Goal: Transaction & Acquisition: Purchase product/service

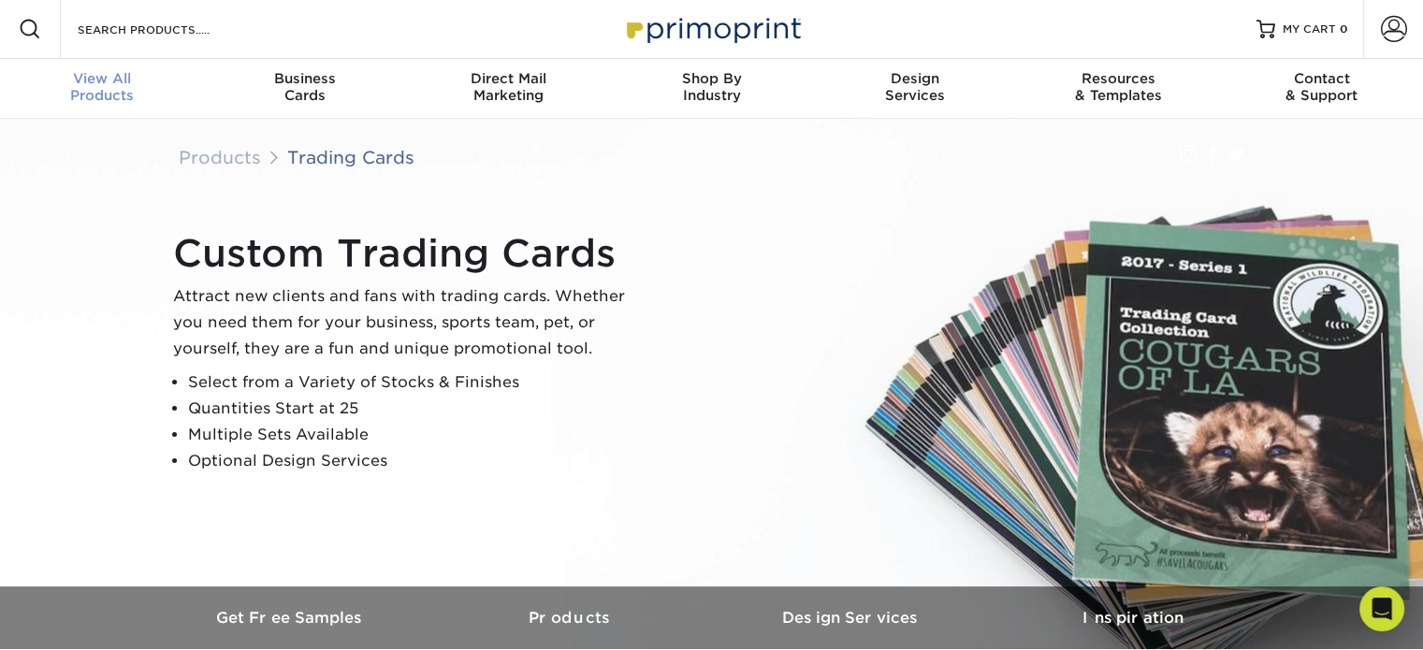
scroll to position [2, 0]
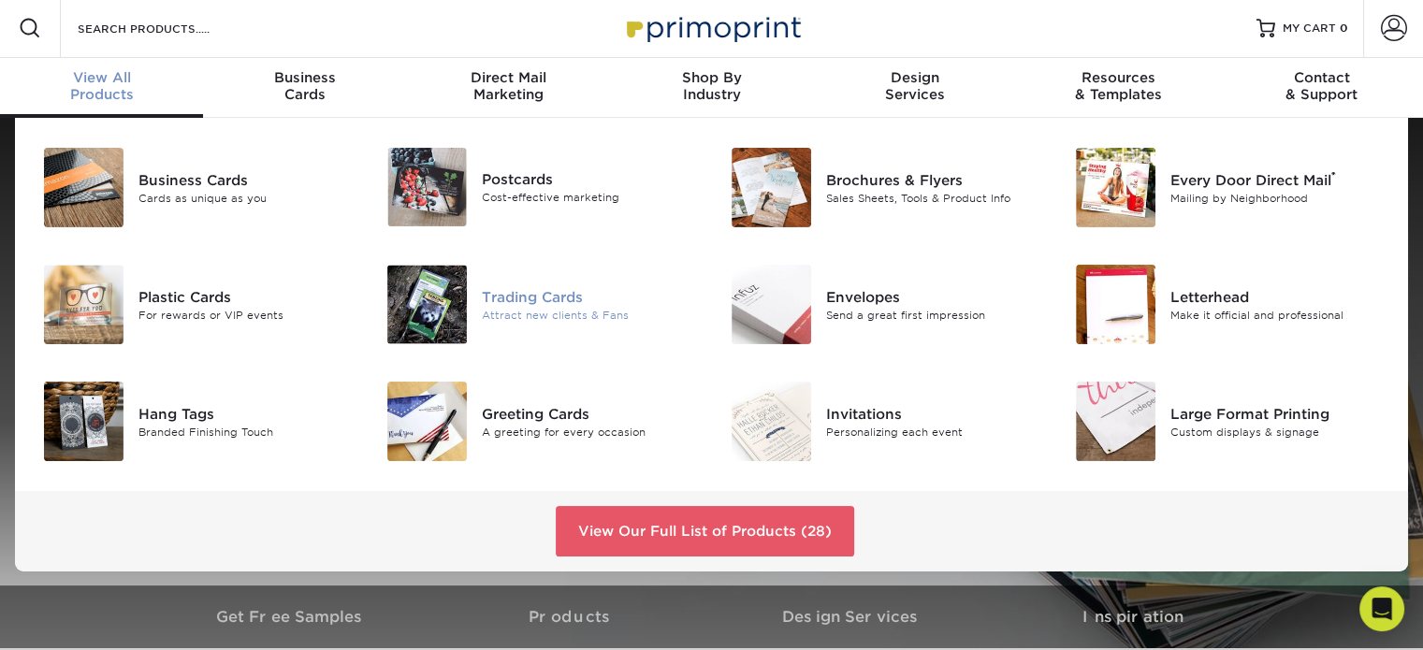
click at [407, 302] on img at bounding box center [426, 304] width 79 height 79
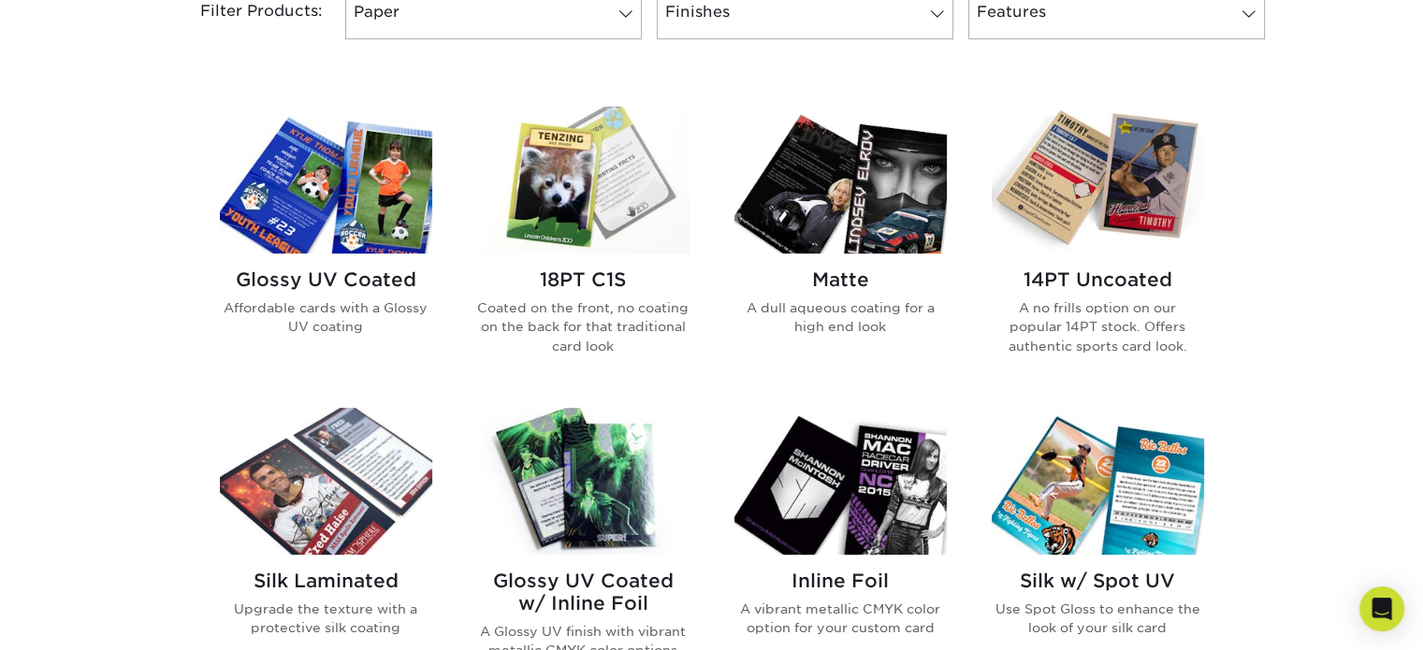
scroll to position [842, 0]
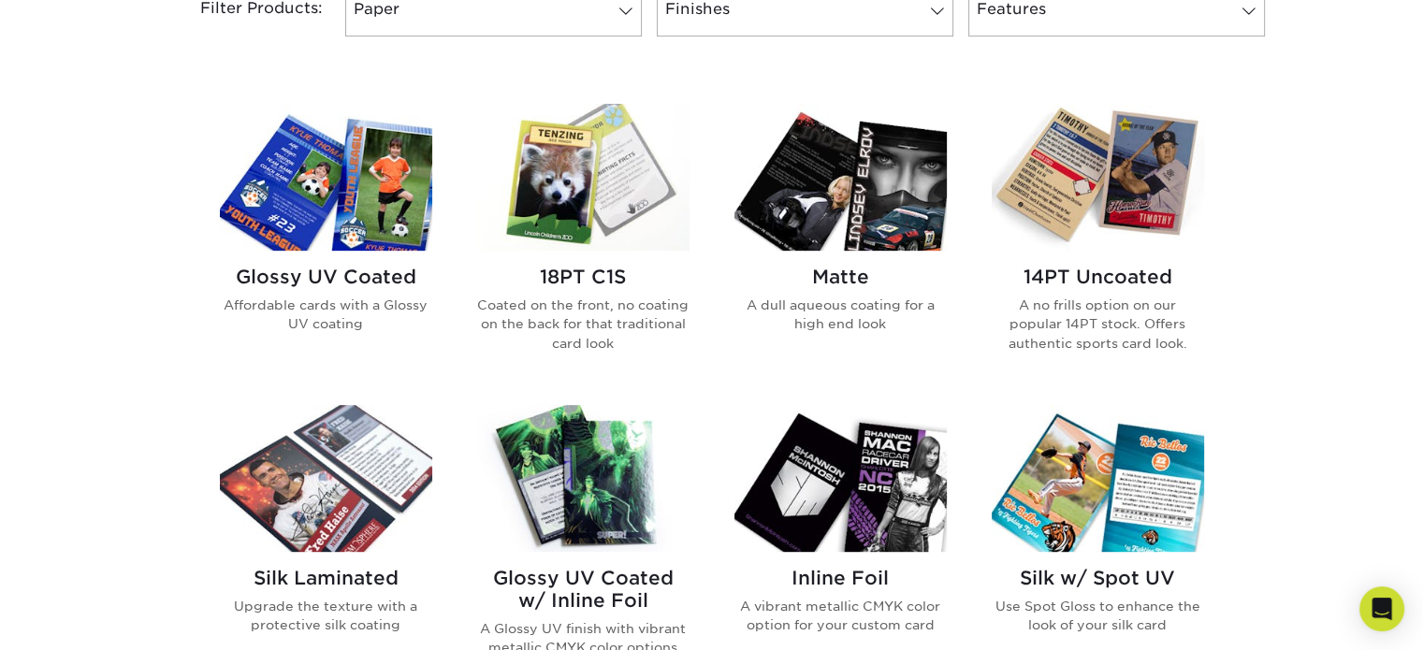
click at [1127, 281] on h2 "14PT Uncoated" at bounding box center [1097, 277] width 212 height 22
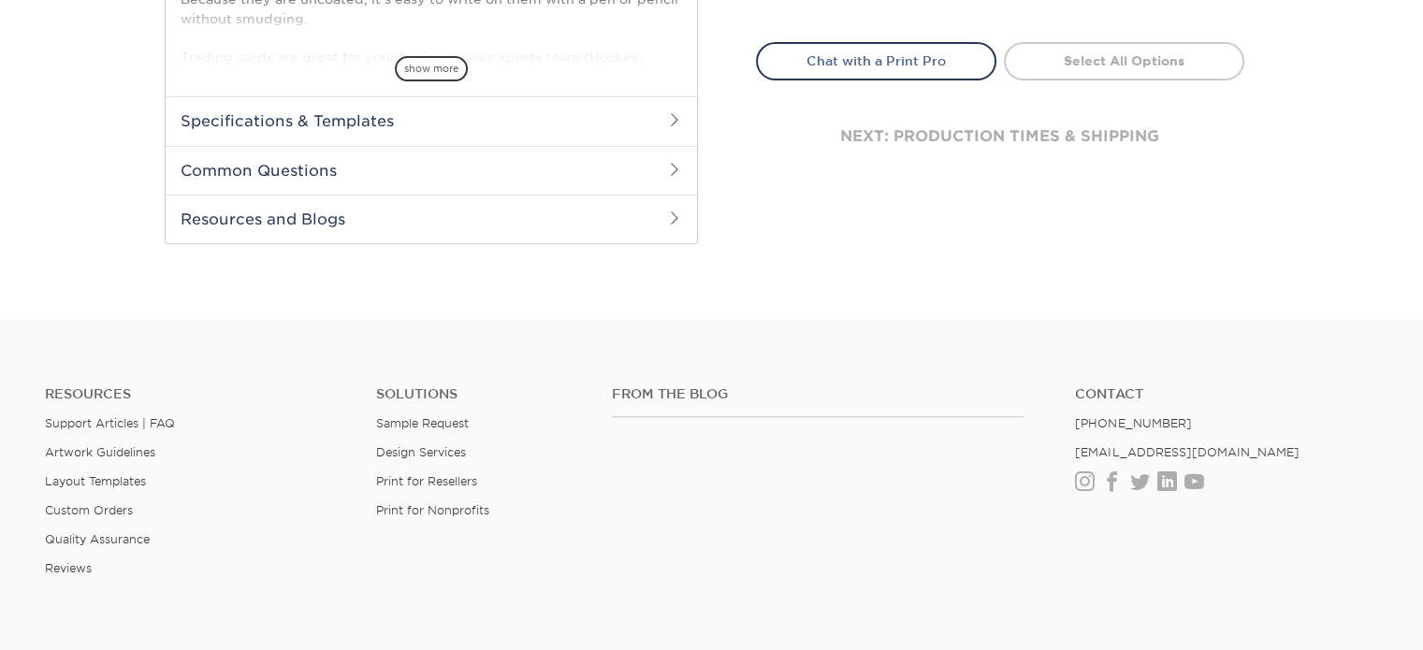
scroll to position [393, 0]
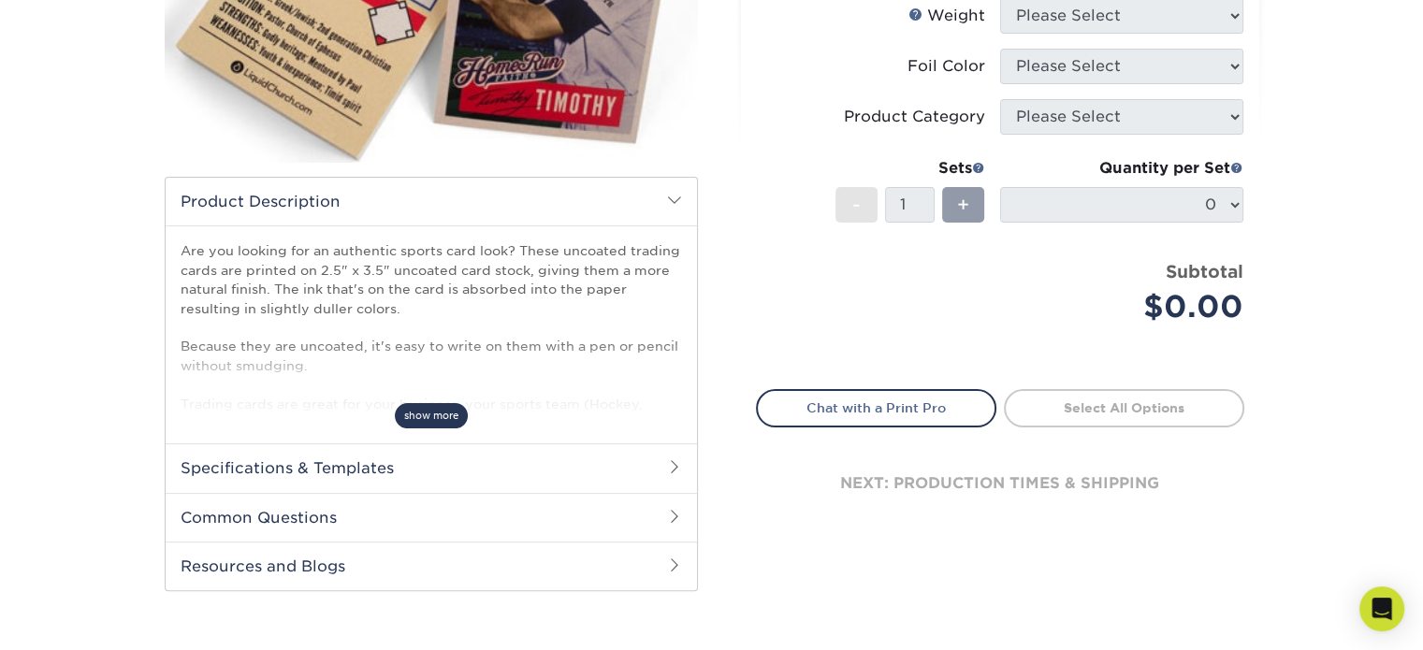
click at [441, 416] on span "show more" at bounding box center [431, 415] width 73 height 25
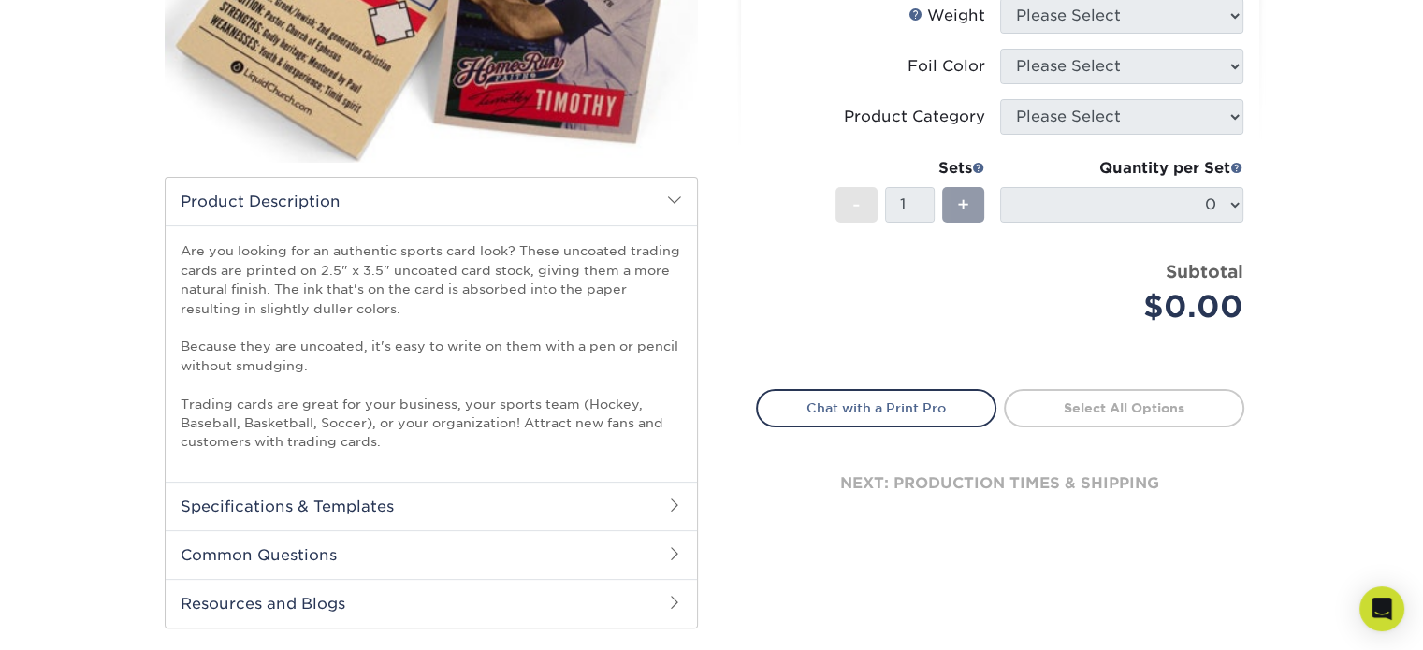
scroll to position [673, 0]
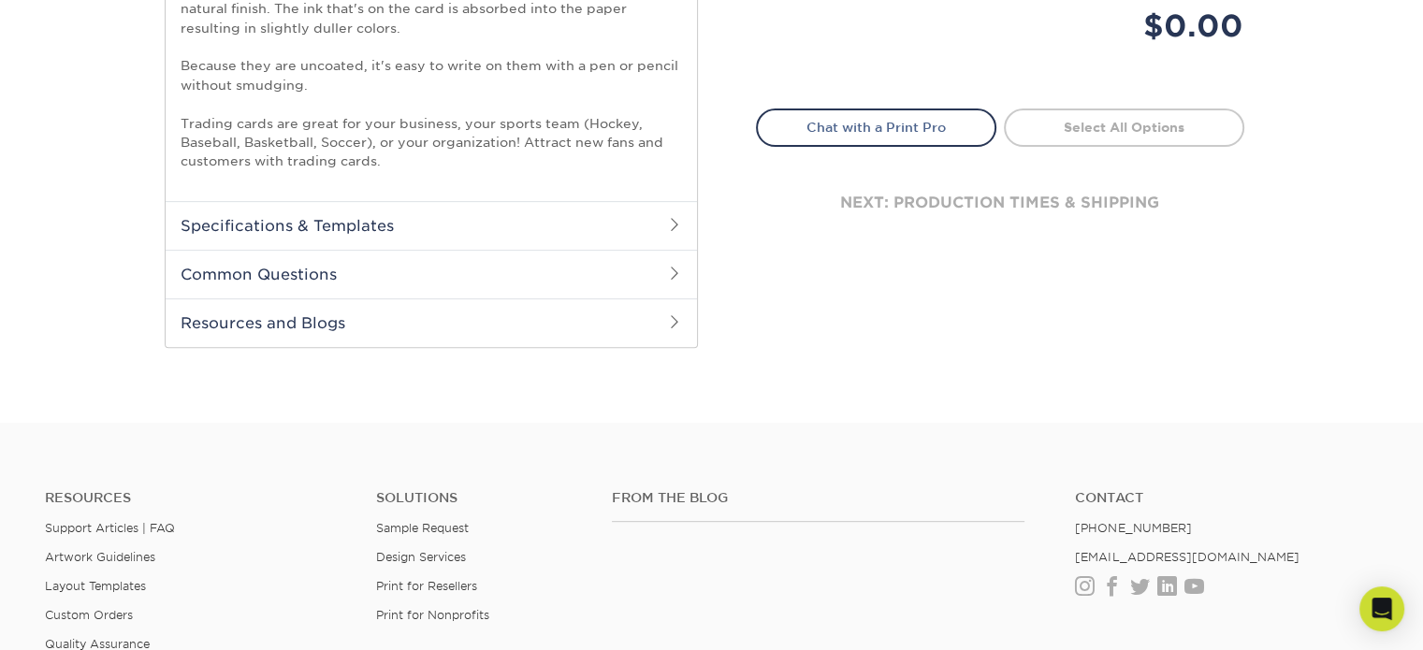
click at [669, 219] on span at bounding box center [674, 224] width 15 height 15
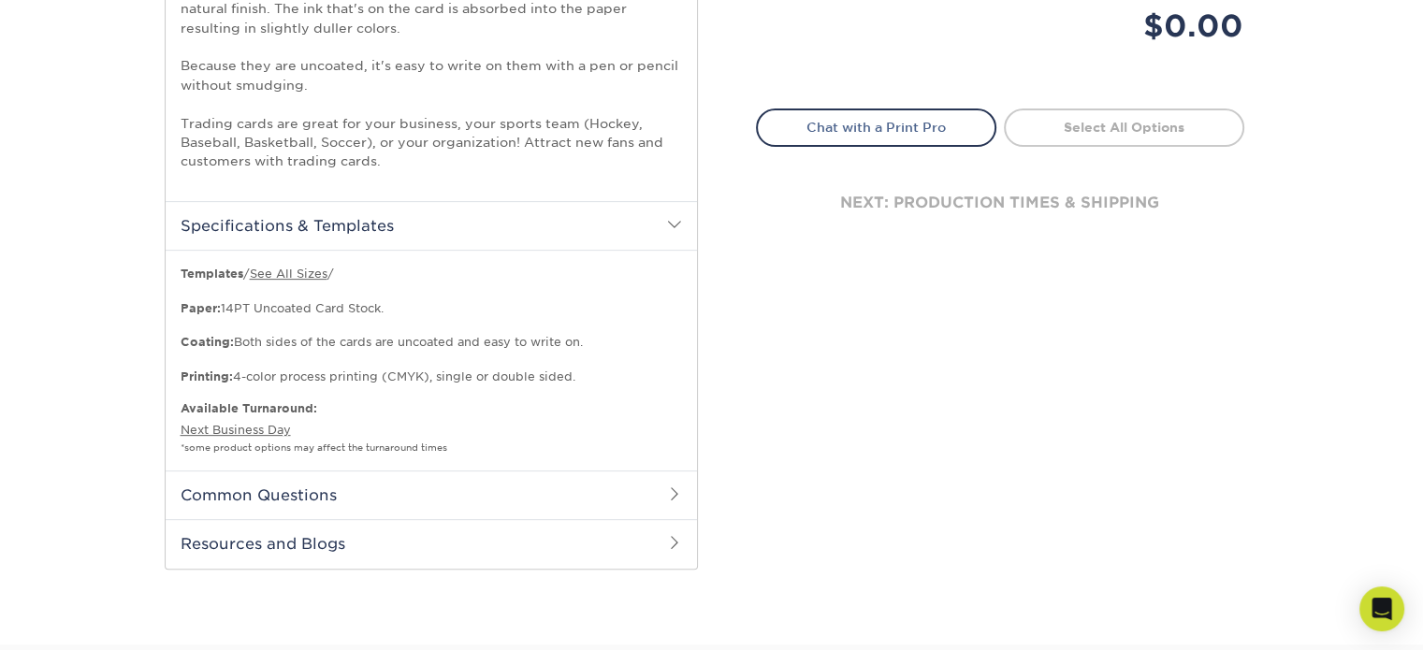
click at [582, 489] on h2 "Common Questions" at bounding box center [431, 494] width 531 height 49
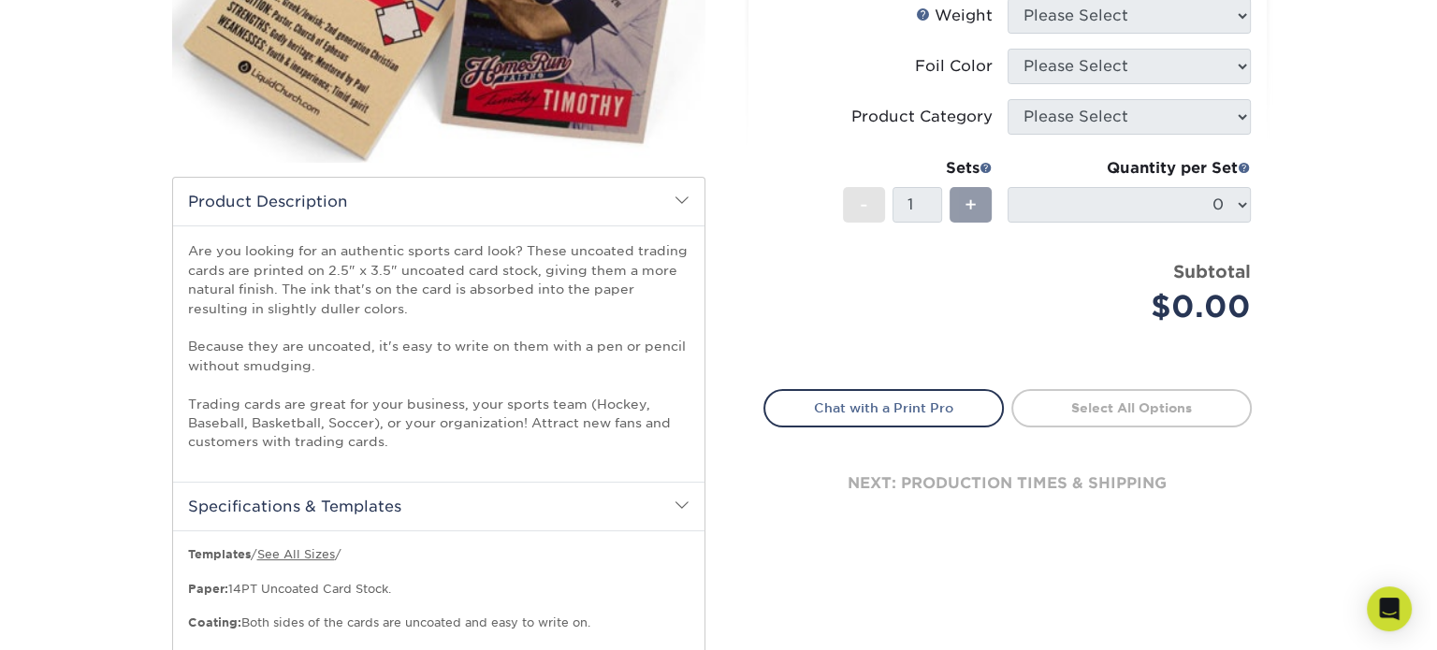
scroll to position [112, 0]
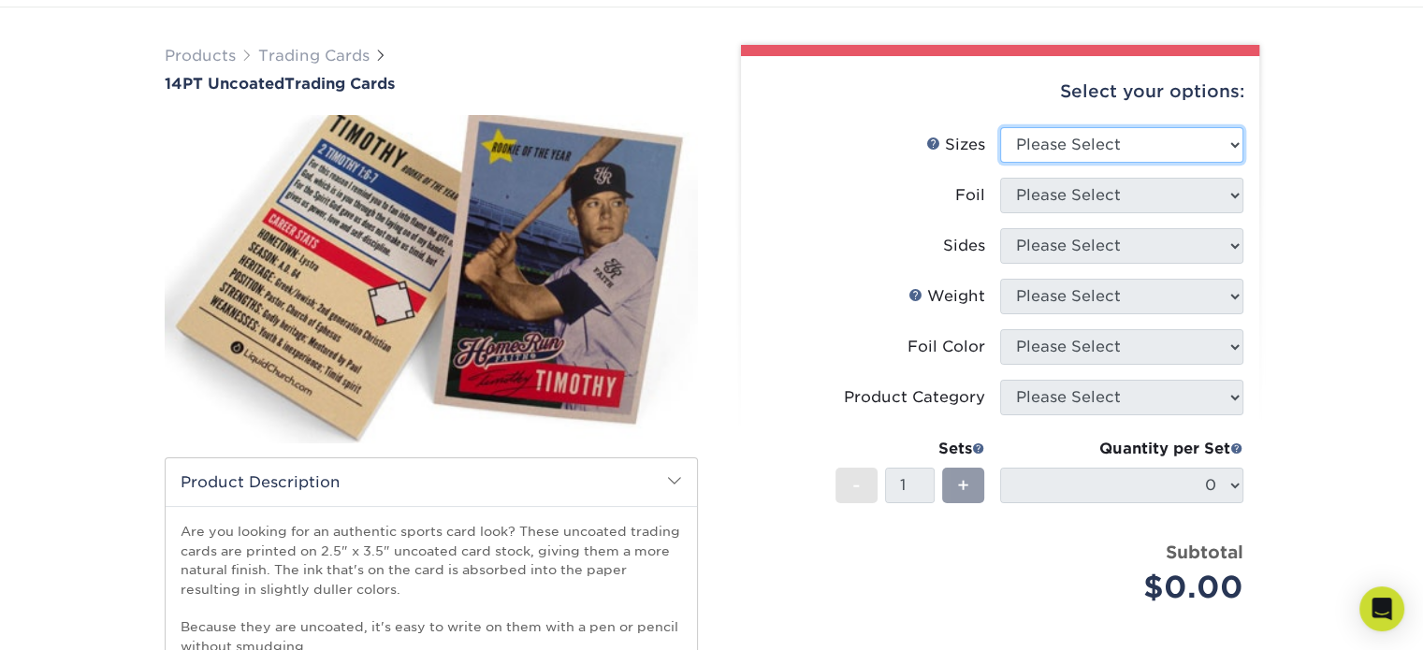
click at [1234, 143] on select "Please Select 2.5" x 3.5"" at bounding box center [1121, 145] width 243 height 36
select select "2.50x3.50"
click at [1000, 127] on select "Please Select 2.5" x 3.5"" at bounding box center [1121, 145] width 243 height 36
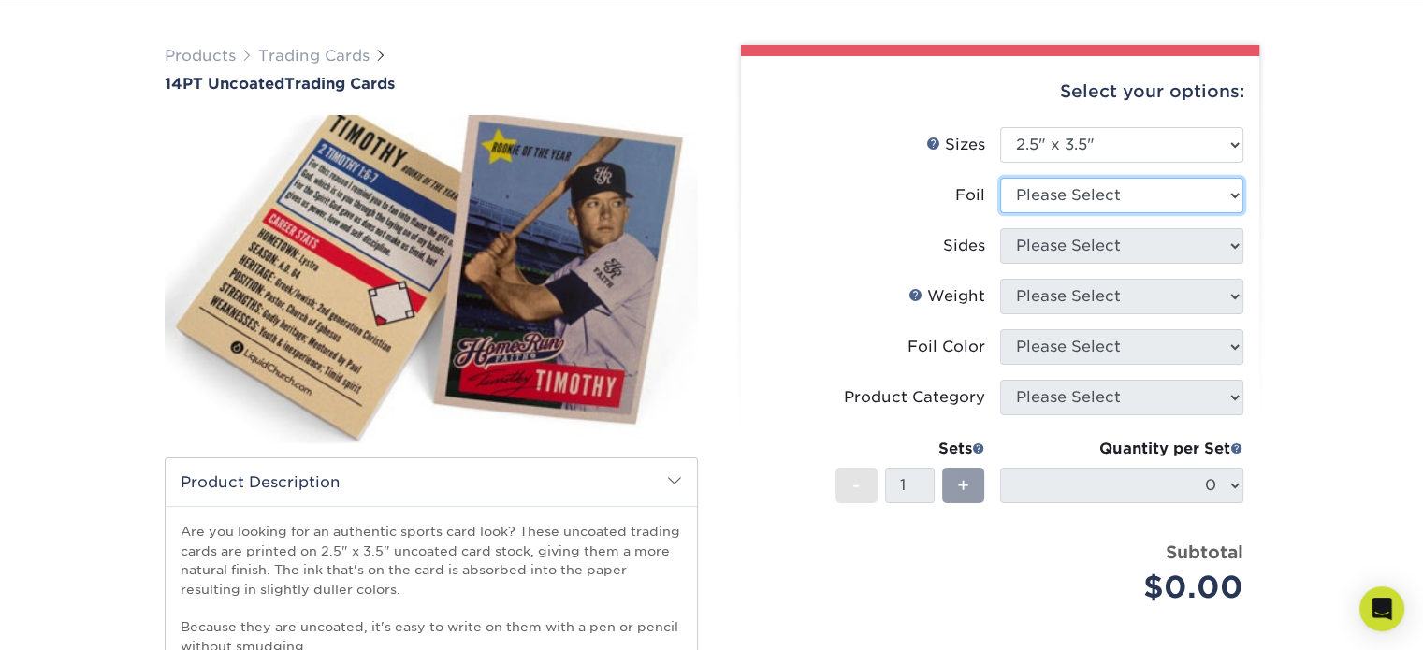
click at [1236, 190] on select "Please Select Yes No" at bounding box center [1121, 196] width 243 height 36
select select "0"
click at [1000, 178] on select "Please Select Yes No" at bounding box center [1121, 196] width 243 height 36
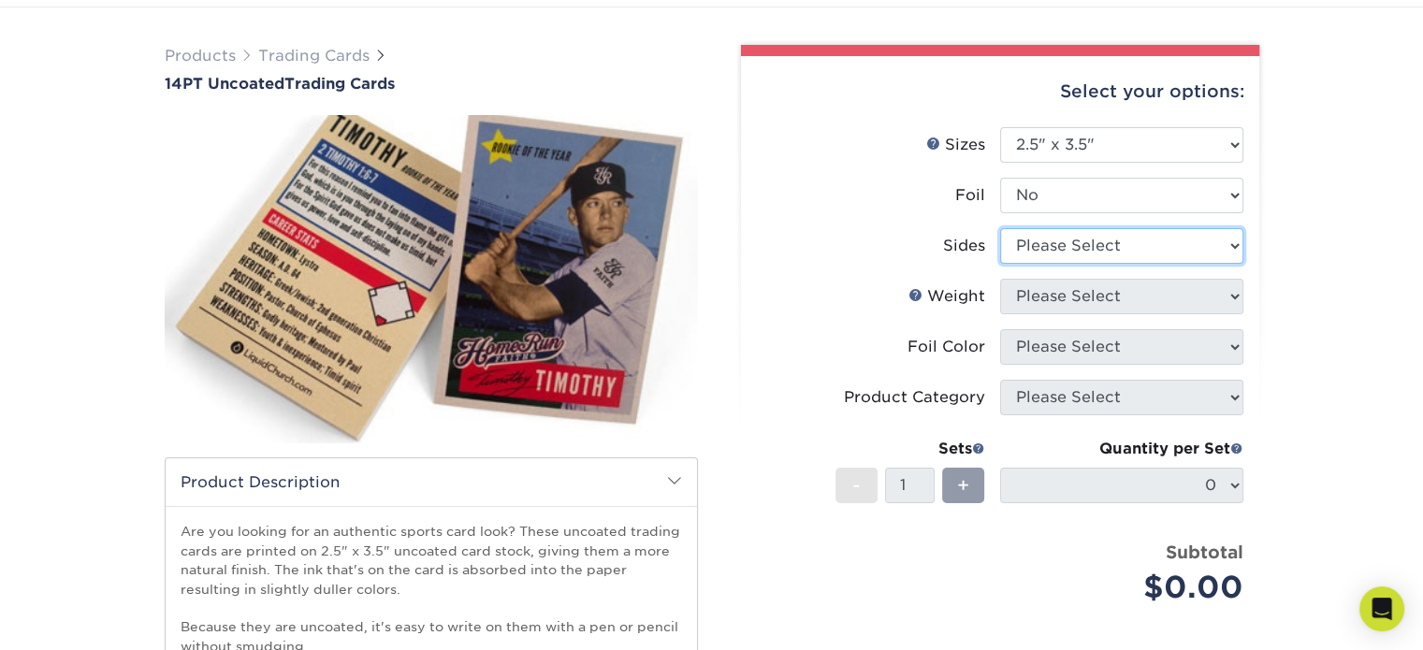
click at [1208, 246] on select "Please Select Print Both Sides Print Front Only" at bounding box center [1121, 246] width 243 height 36
select select "13abbda7-1d64-4f25-8bb2-c179b224825d"
click at [1000, 228] on select "Please Select Print Both Sides Print Front Only" at bounding box center [1121, 246] width 243 height 36
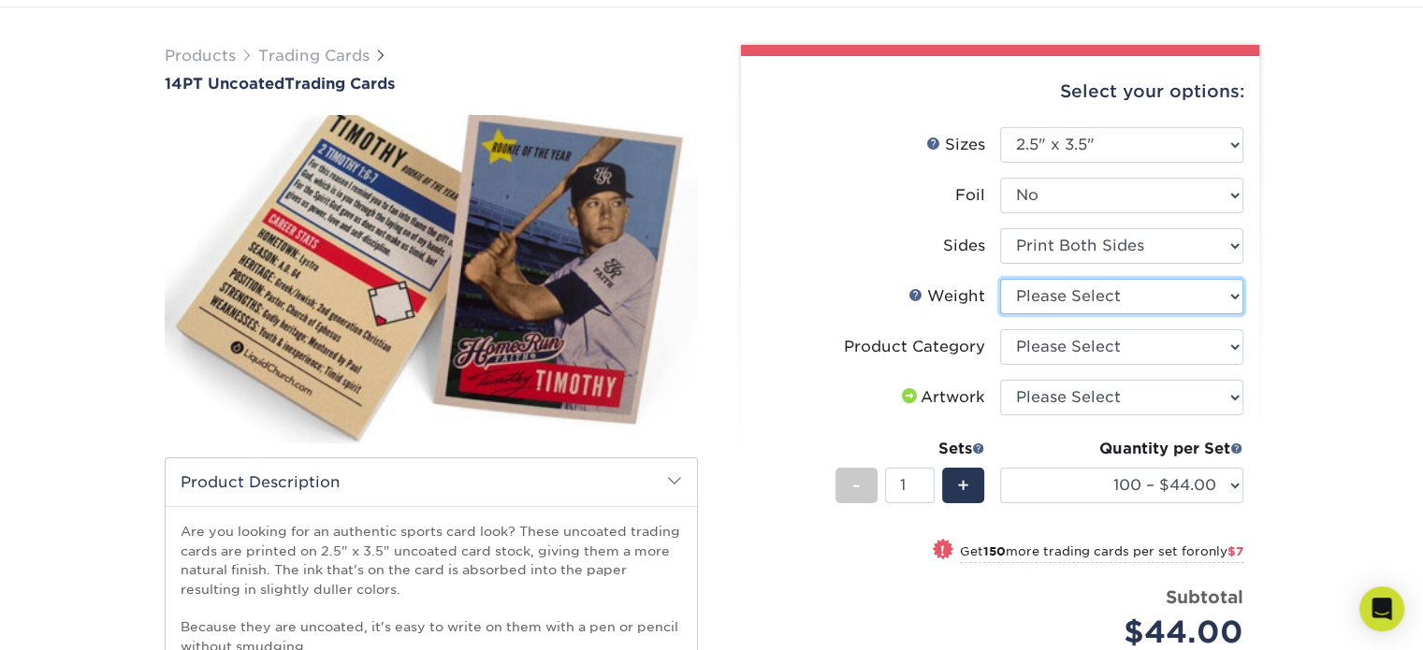
click at [1233, 295] on select "Please Select 14PT Uncoated" at bounding box center [1121, 297] width 243 height 36
select select "14PT Uncoated"
click at [1000, 279] on select "Please Select 14PT Uncoated" at bounding box center [1121, 297] width 243 height 36
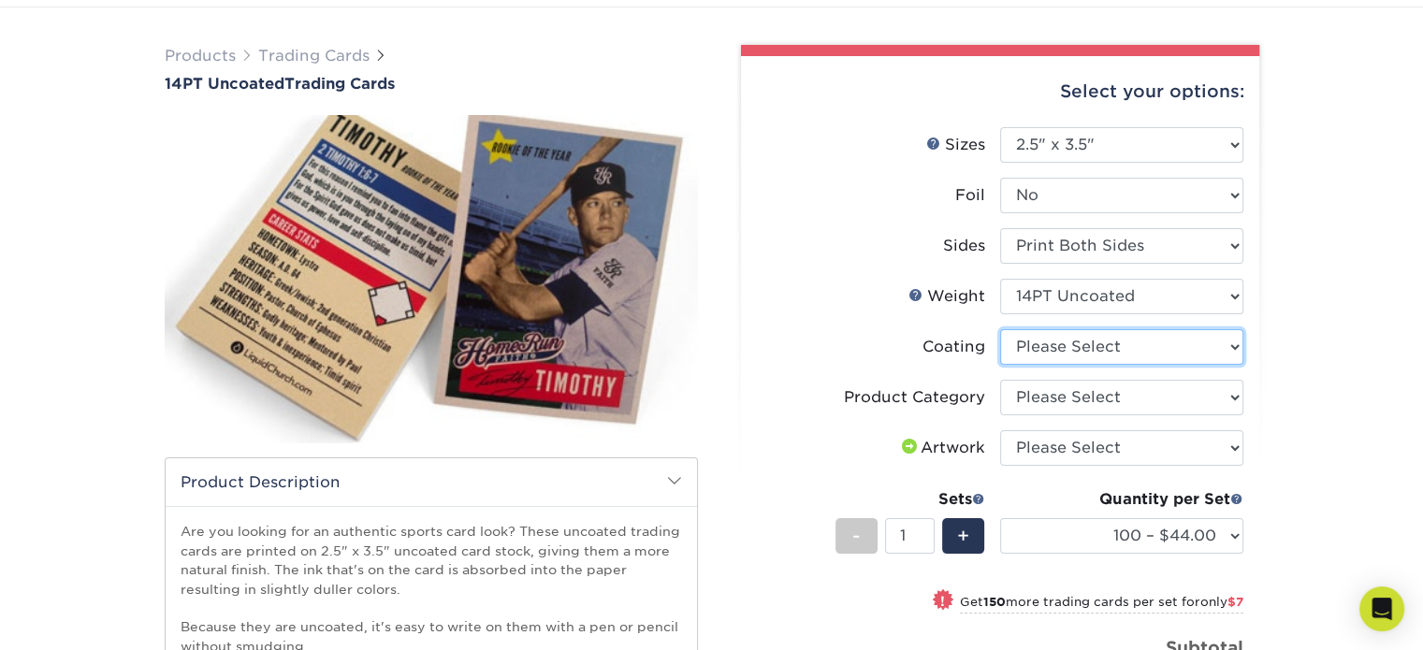
click at [1231, 343] on select at bounding box center [1121, 347] width 243 height 36
select select "3e7618de-abca-4bda-9f97-8b9129e913d8"
click at [1000, 329] on select at bounding box center [1121, 347] width 243 height 36
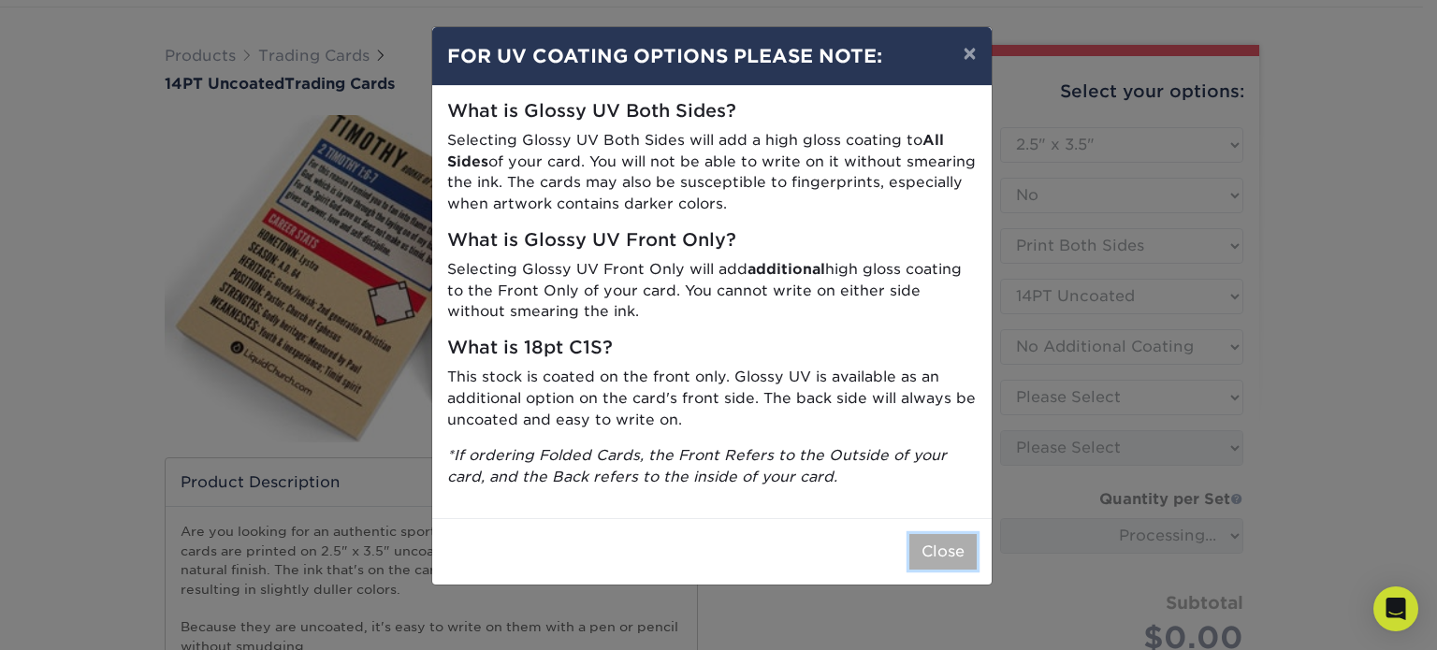
click at [961, 557] on button "Close" at bounding box center [942, 552] width 67 height 36
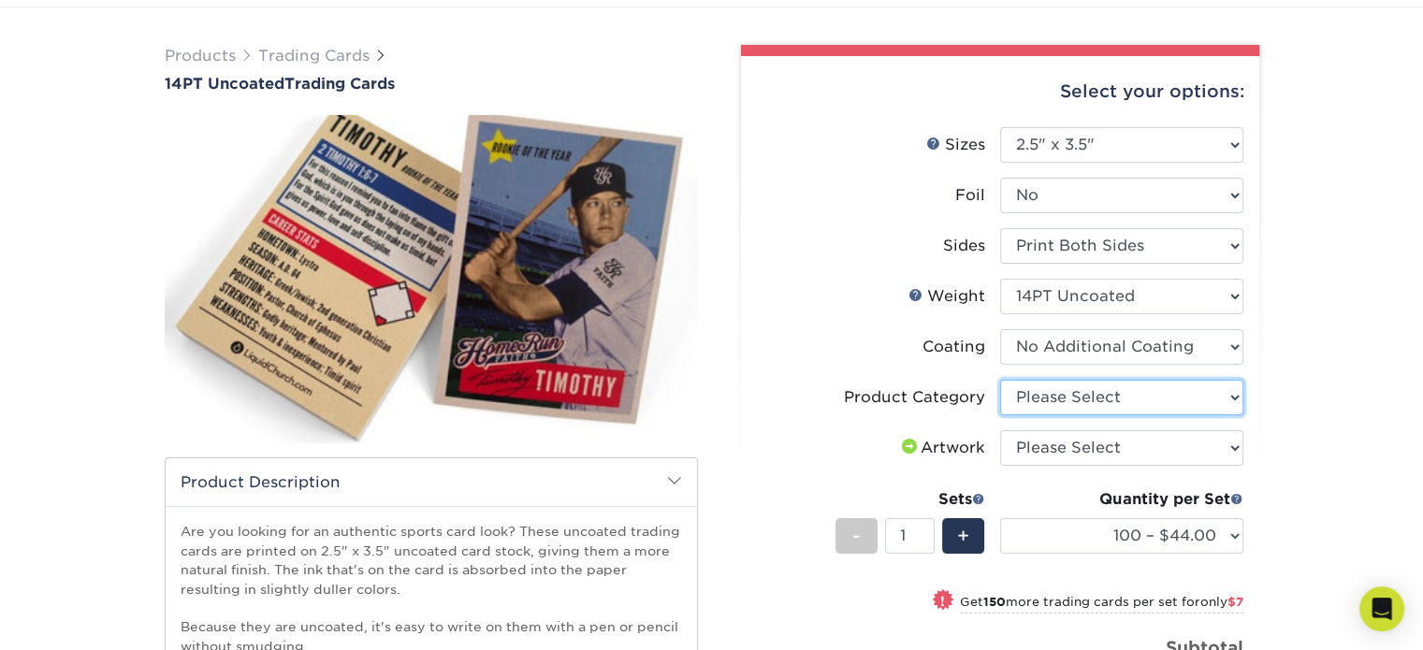
click at [1222, 388] on select "Please Select Trading Cards" at bounding box center [1121, 398] width 243 height 36
select select "c2f9bce9-36c2-409d-b101-c29d9d031e18"
click at [1000, 380] on select "Please Select Trading Cards" at bounding box center [1121, 398] width 243 height 36
click at [1221, 446] on select "Please Select I will upload files I need a design - $100" at bounding box center [1121, 448] width 243 height 36
select select "design"
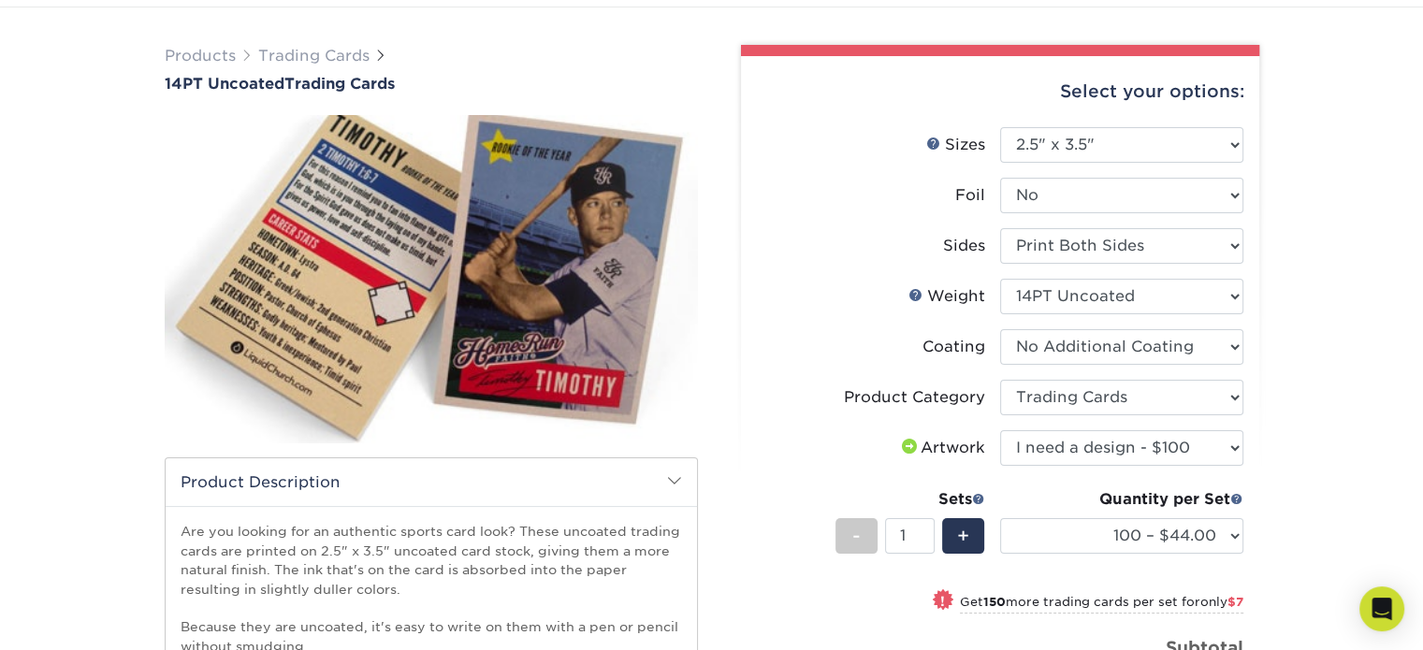
click at [1000, 430] on select "Please Select I will upload files I need a design - $100" at bounding box center [1121, 448] width 243 height 36
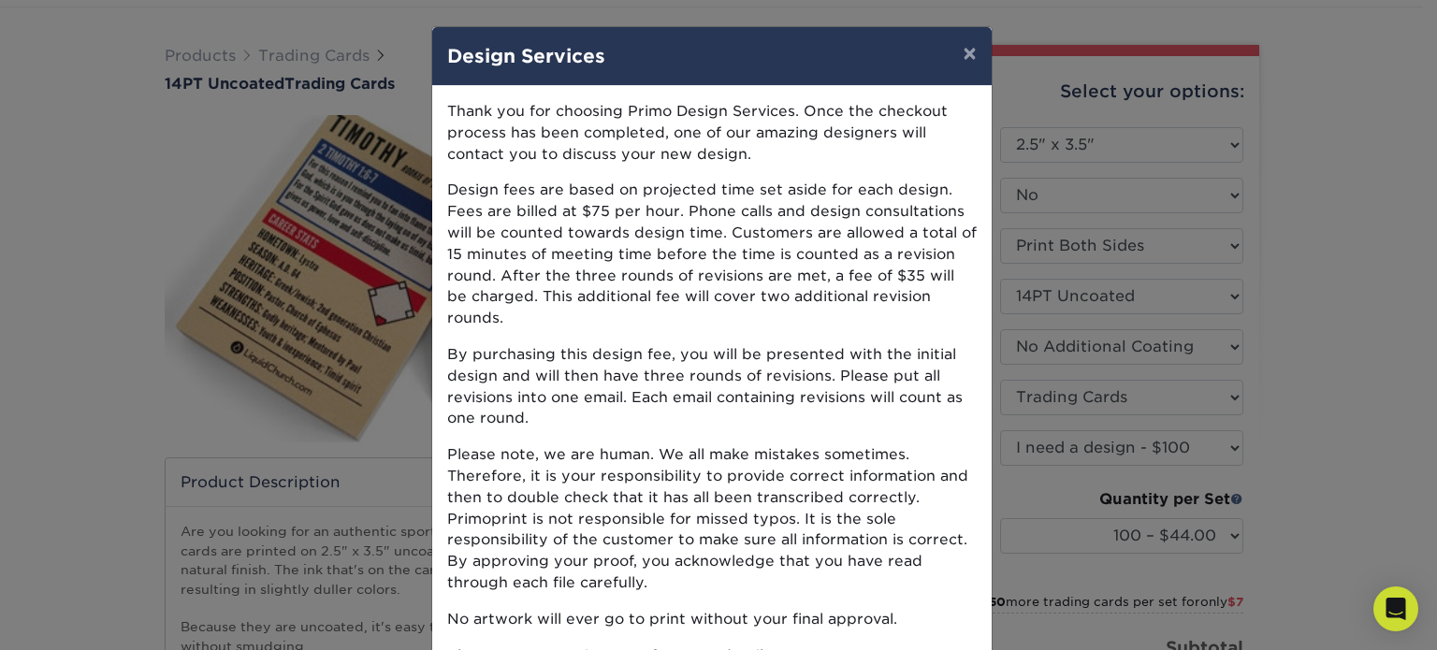
scroll to position [117, 0]
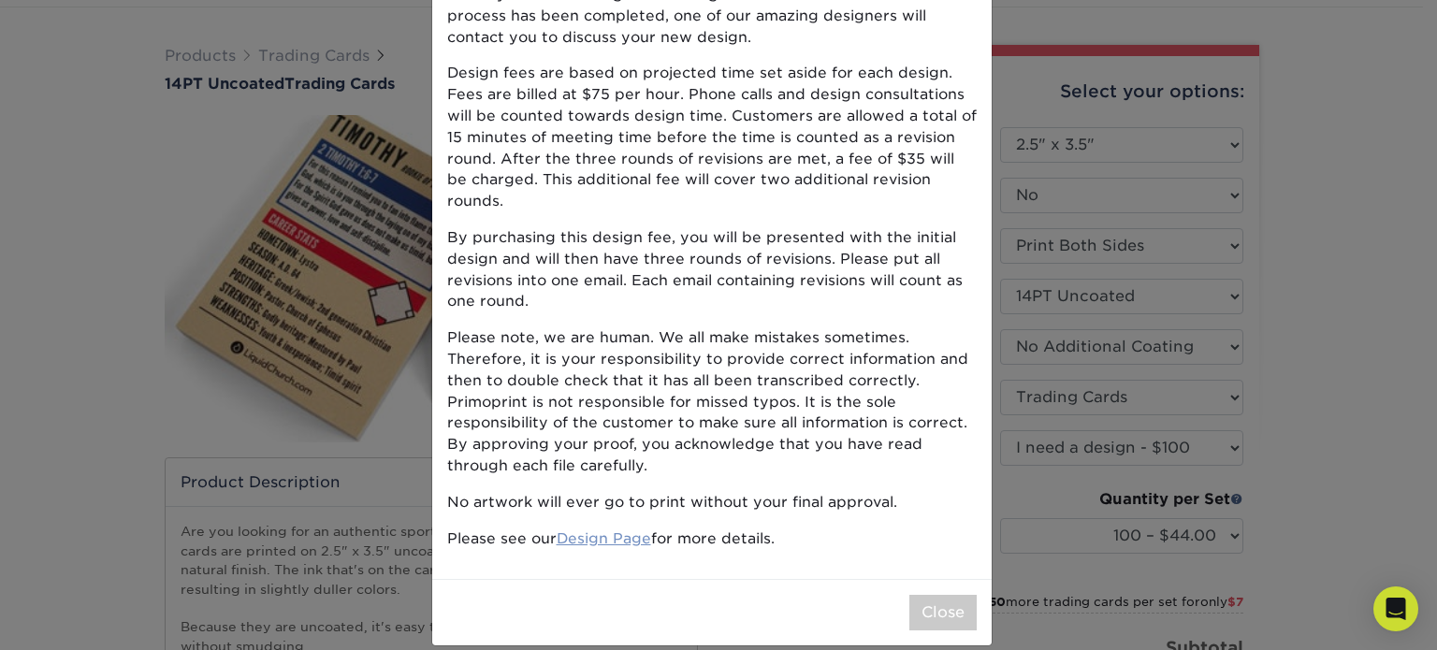
click at [573, 529] on link "Design Page" at bounding box center [603, 538] width 94 height 18
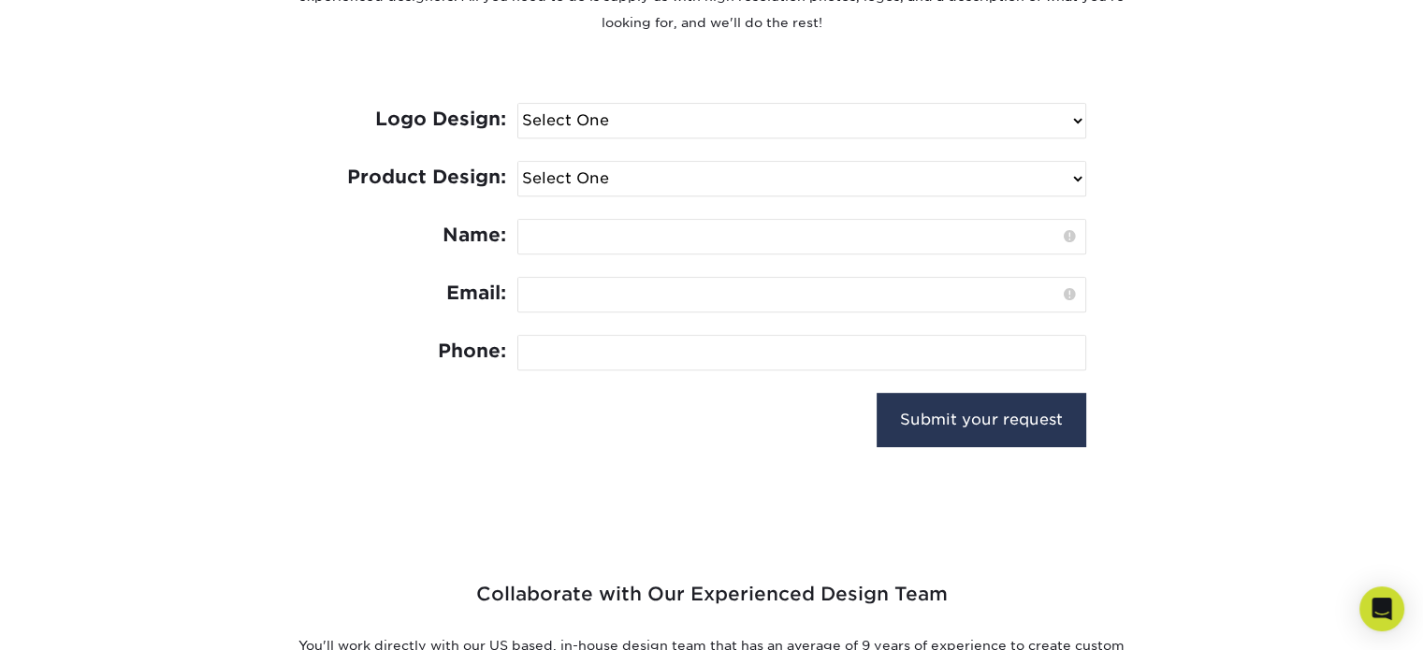
scroll to position [842, 0]
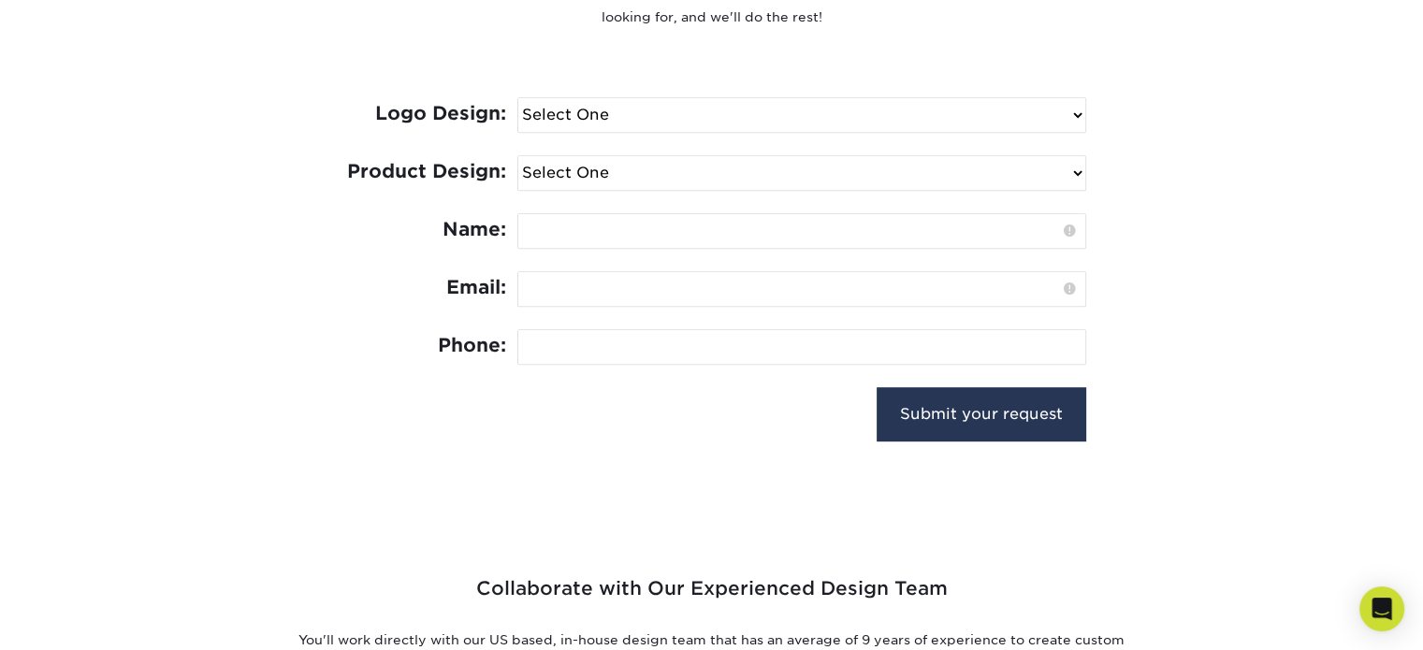
click at [1068, 119] on select "Select One I need a logo design: $300 No thank you" at bounding box center [801, 115] width 567 height 34
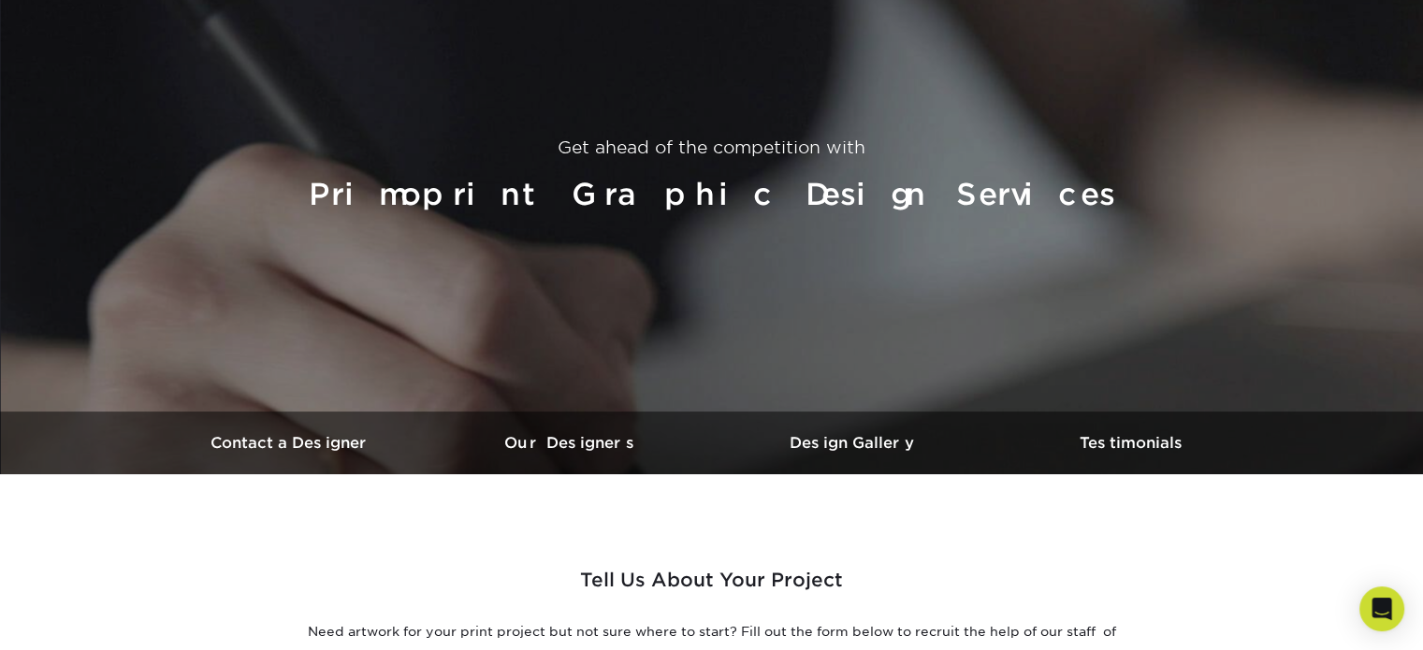
scroll to position [0, 0]
